Goal: Transaction & Acquisition: Purchase product/service

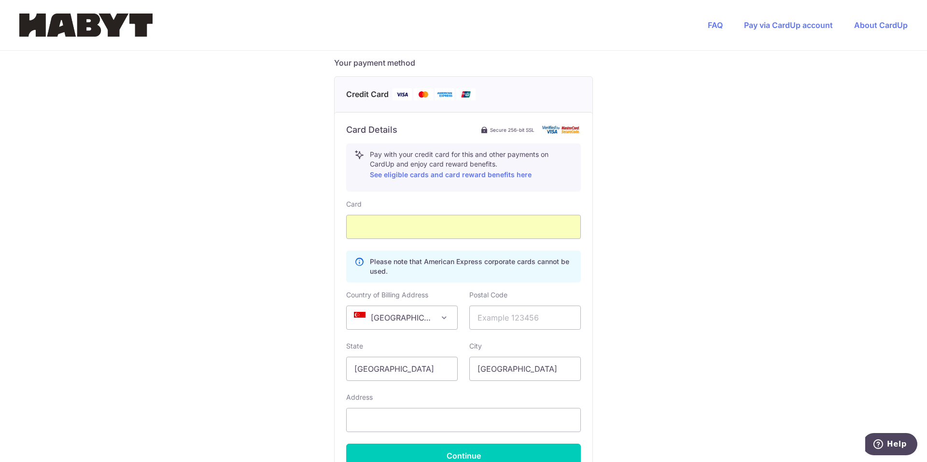
scroll to position [524, 0]
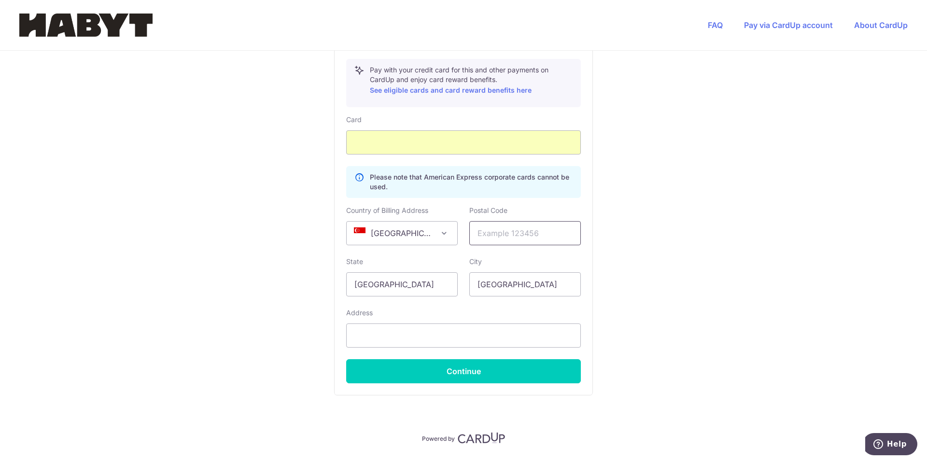
click at [491, 221] on input "text" at bounding box center [525, 233] width 112 height 24
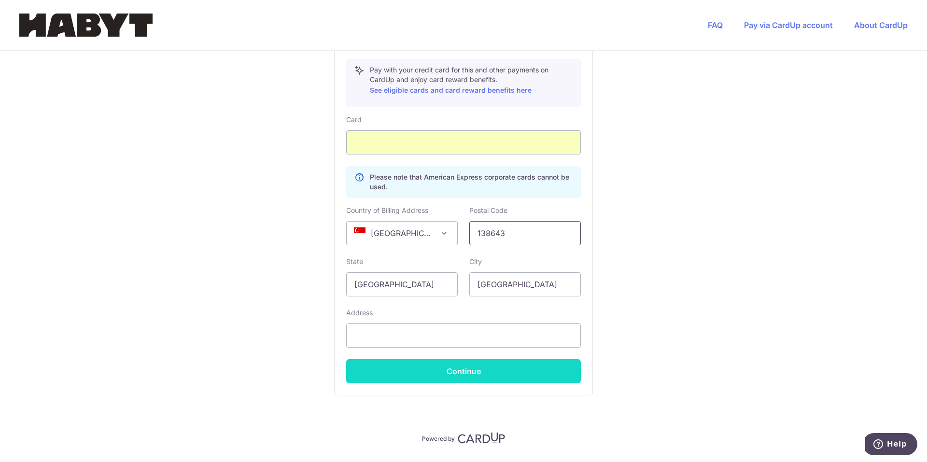
type input "138643"
click at [462, 359] on button "Continue" at bounding box center [463, 371] width 235 height 24
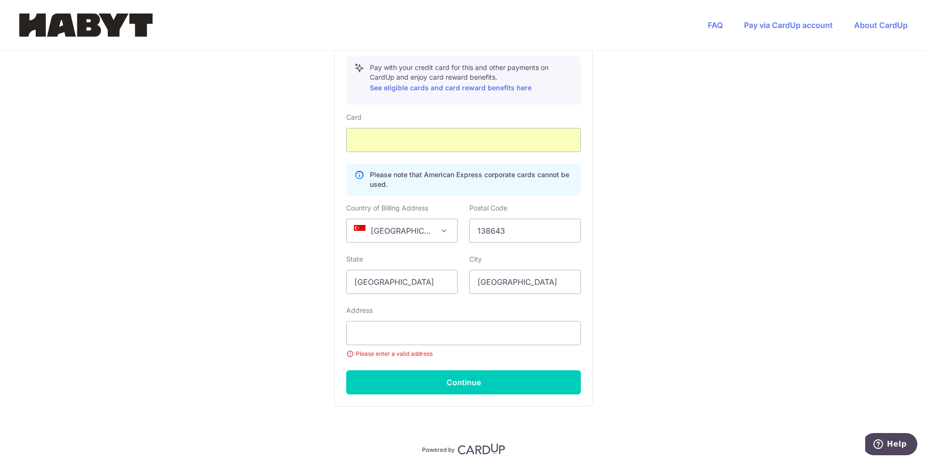
scroll to position [551, 0]
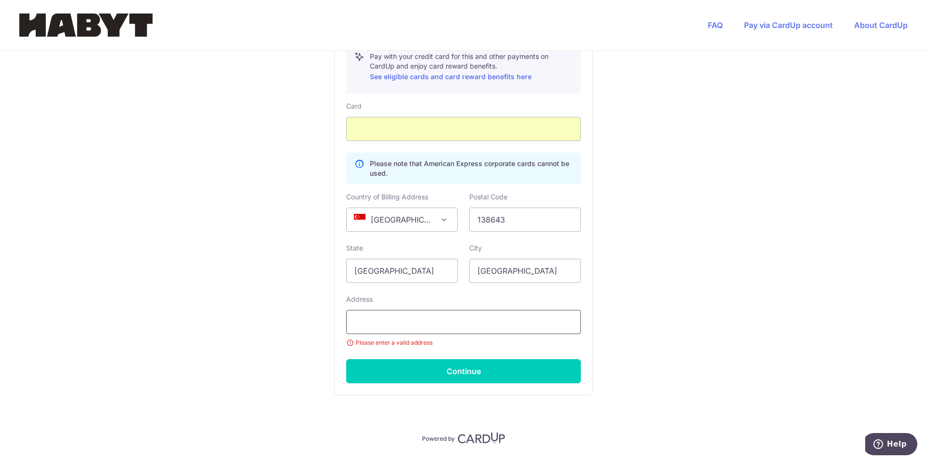
type input "84011829"
click at [406, 310] on input "text" at bounding box center [463, 322] width 235 height 24
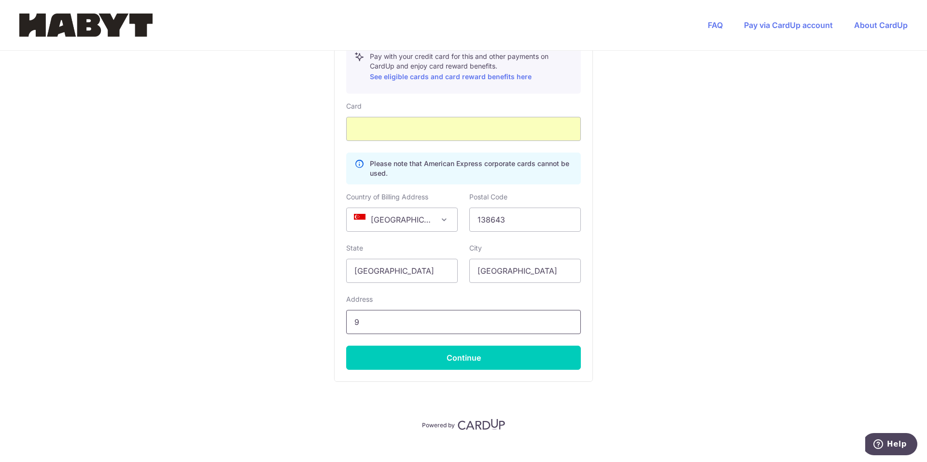
scroll to position [538, 0]
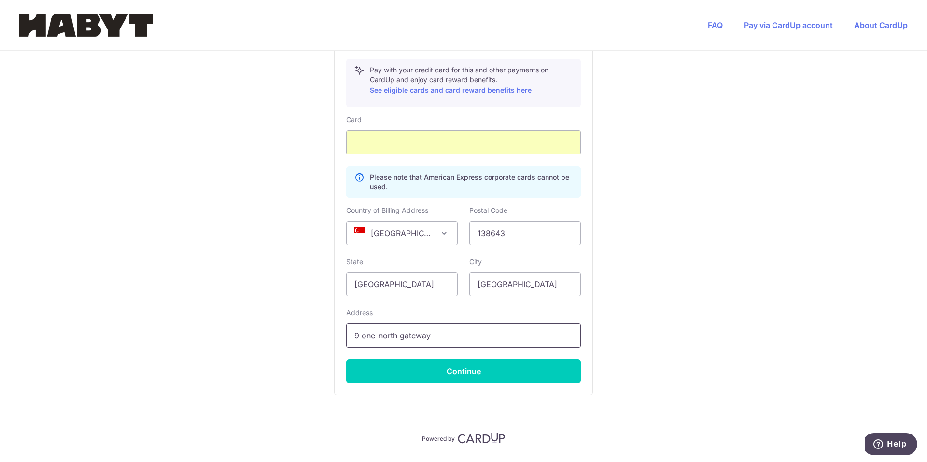
type input "9 one-north gateway"
click at [346, 359] on button "Continue" at bounding box center [463, 371] width 235 height 24
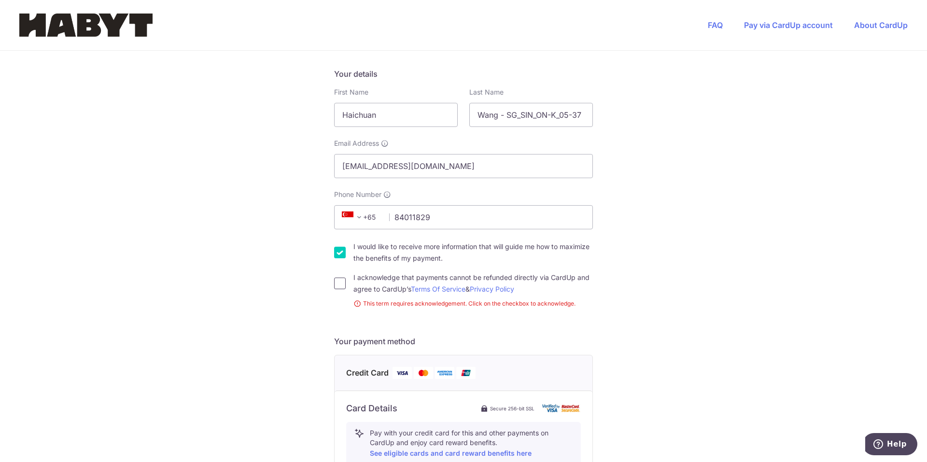
click at [338, 278] on input "I acknowledge that payments cannot be refunded directly via CardUp and agree to…" at bounding box center [340, 284] width 12 height 12
checkbox input "true"
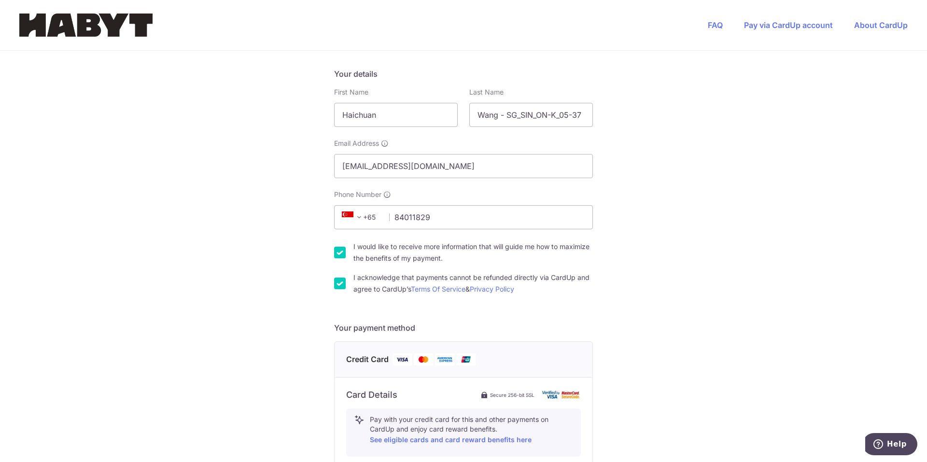
click at [334, 247] on input "I would like to receive more information that will guide me how to maximize the…" at bounding box center [340, 253] width 12 height 12
checkbox input "false"
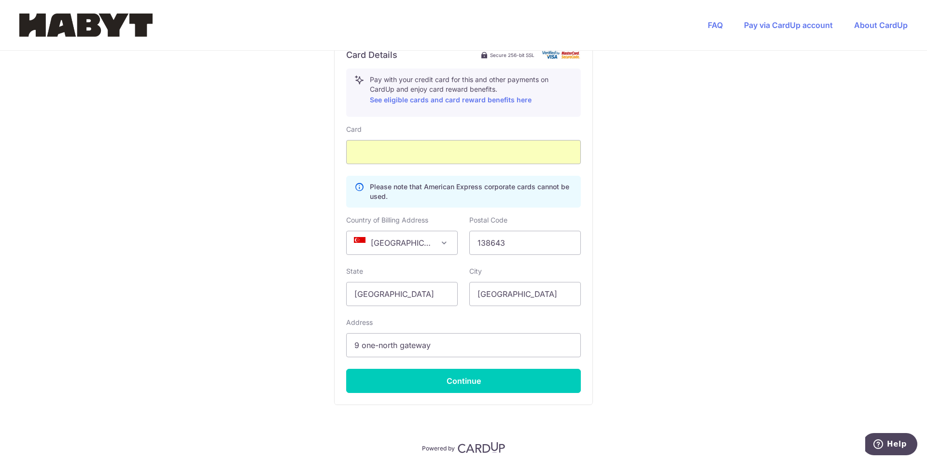
scroll to position [524, 0]
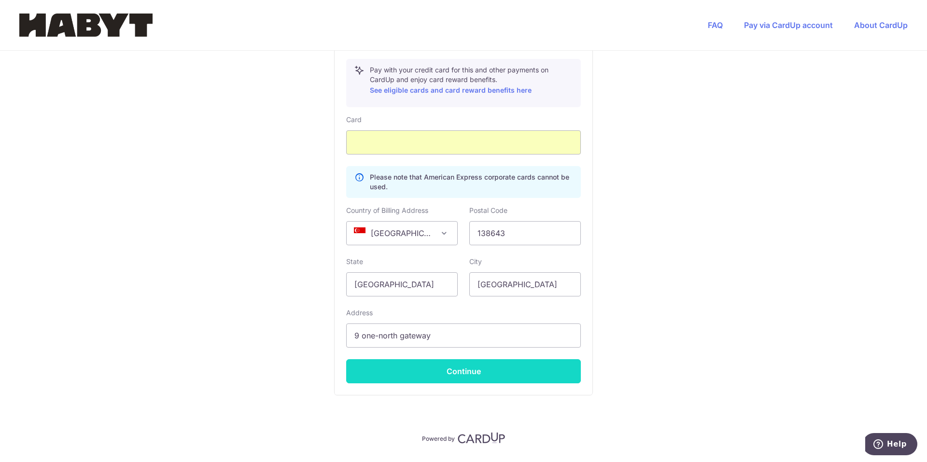
click at [458, 359] on button "Continue" at bounding box center [463, 371] width 235 height 24
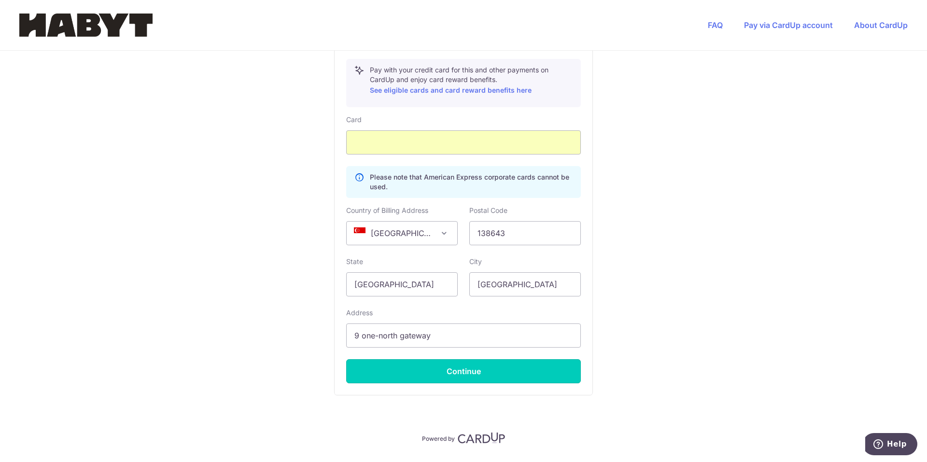
type input "**** 4256"
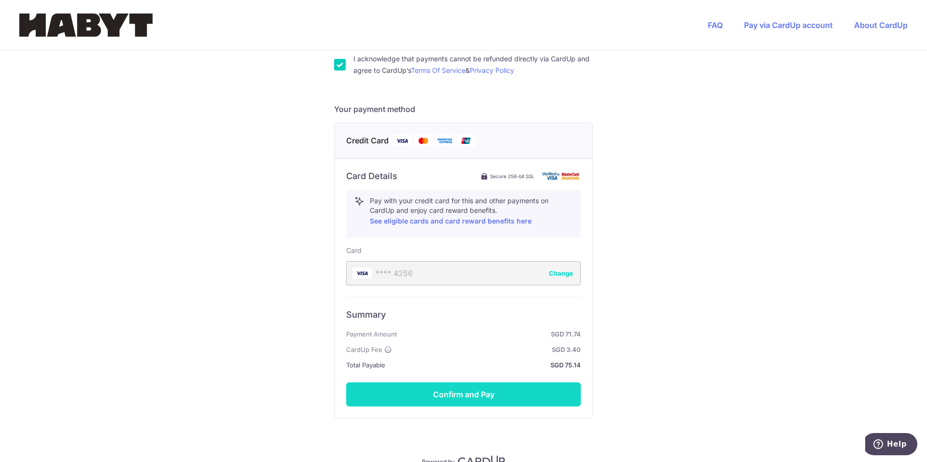
scroll to position [400, 0]
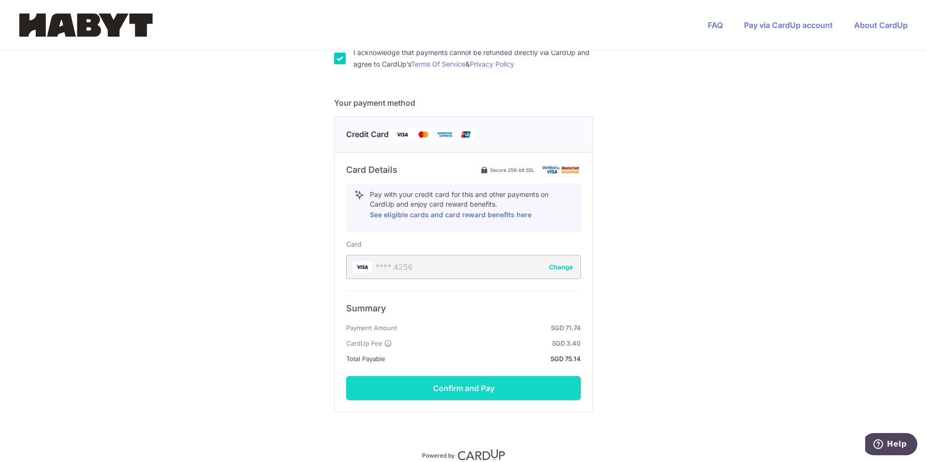
click at [486, 376] on button "Confirm and Pay" at bounding box center [463, 388] width 235 height 24
